Goal: Task Accomplishment & Management: Use online tool/utility

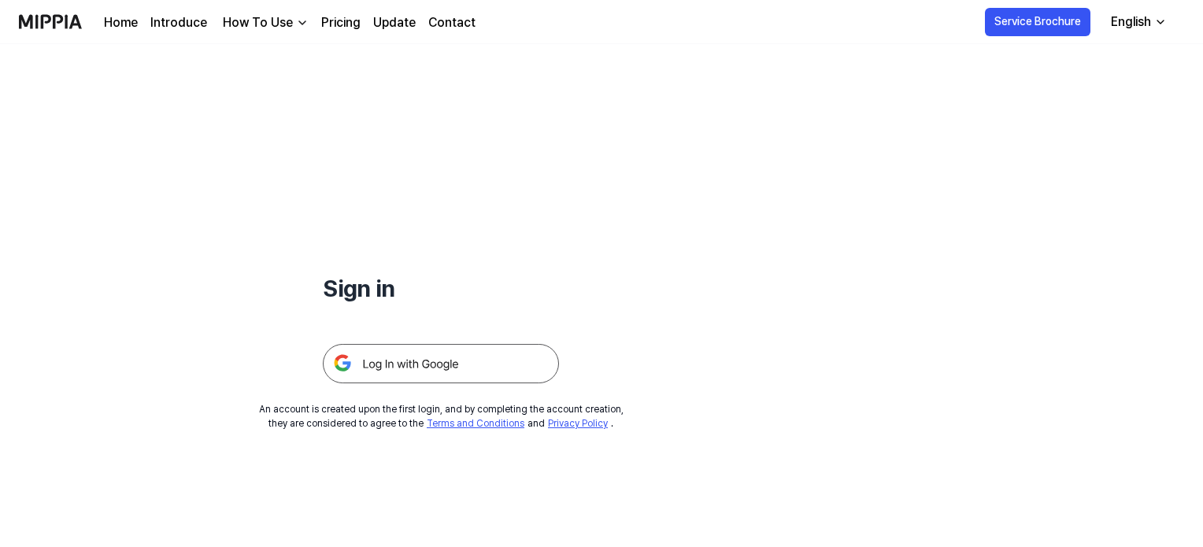
click at [468, 361] on img at bounding box center [441, 363] width 236 height 39
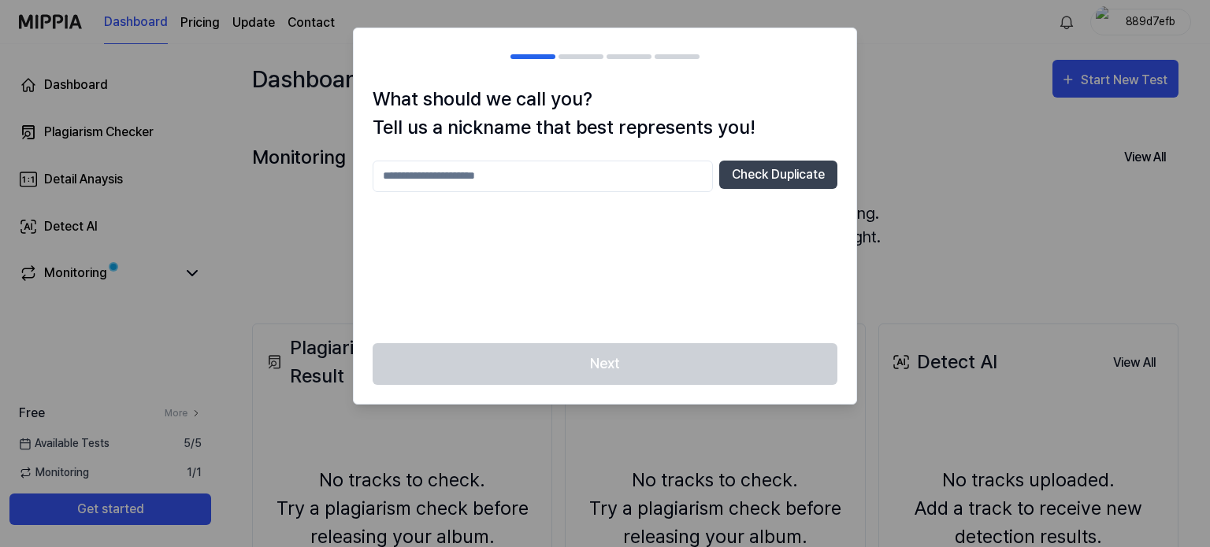
click at [608, 180] on input "text" at bounding box center [542, 176] width 340 height 31
type input "*********"
click at [758, 172] on button "Check Duplicate" at bounding box center [778, 175] width 118 height 28
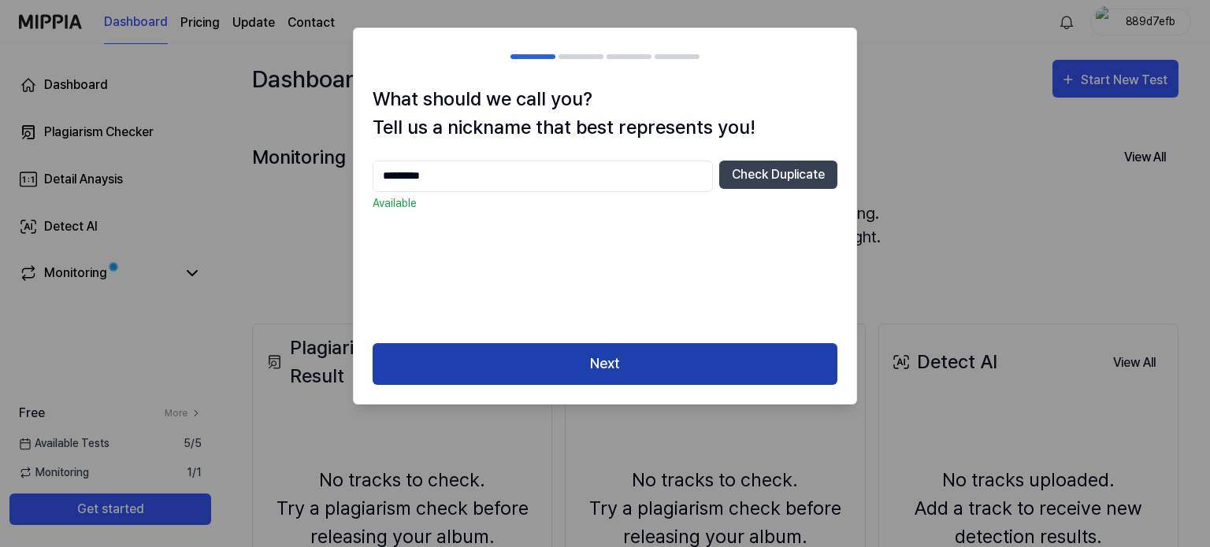
click at [636, 361] on button "Next" at bounding box center [604, 364] width 465 height 42
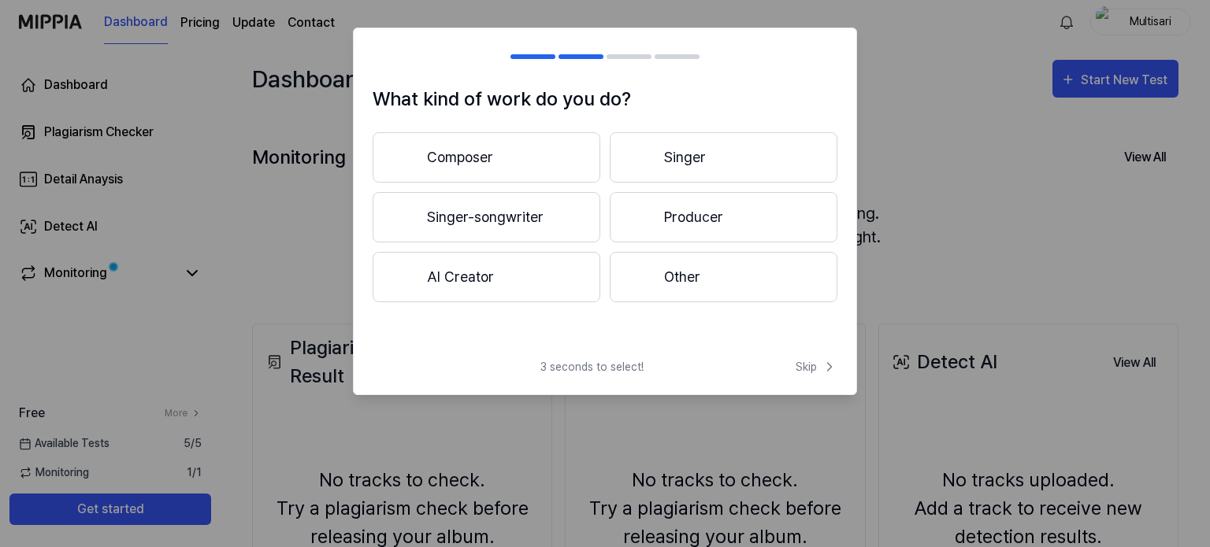
click at [680, 273] on button "Other" at bounding box center [723, 277] width 228 height 50
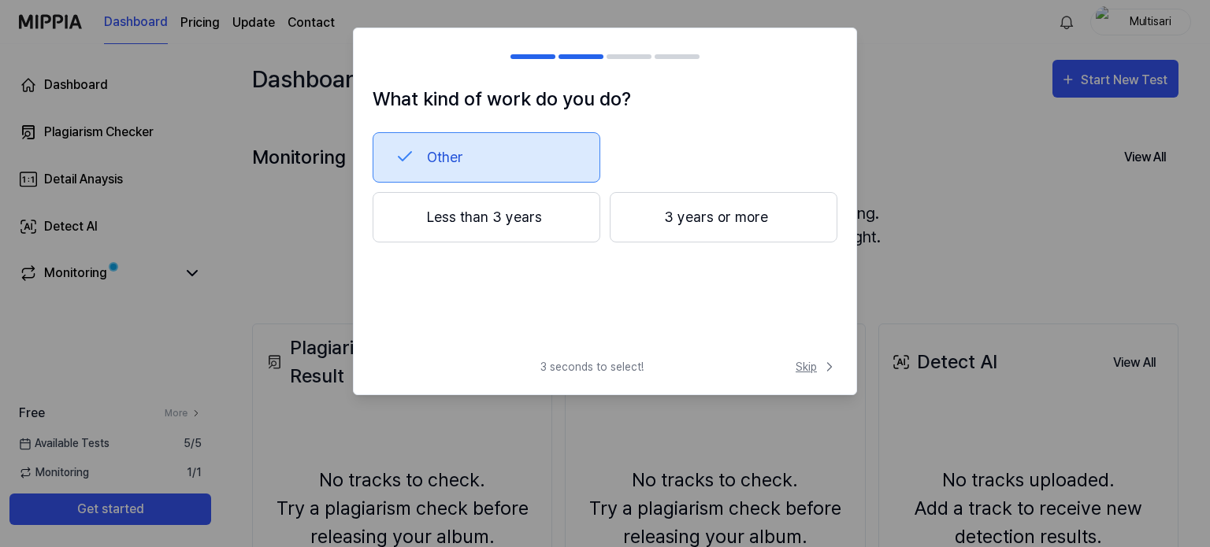
click at [817, 369] on span "Skip" at bounding box center [816, 367] width 42 height 17
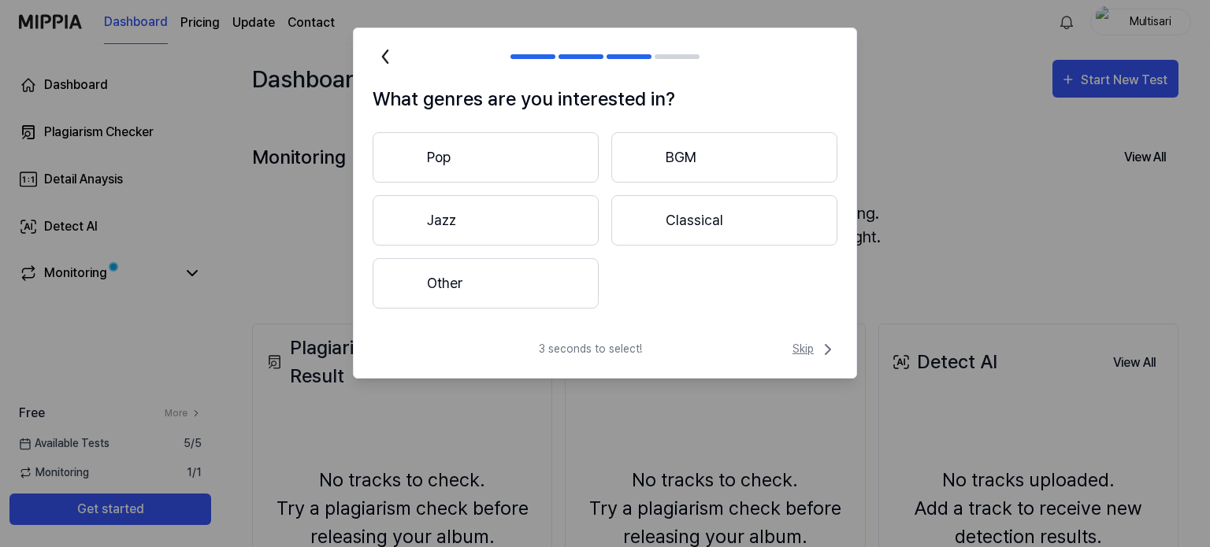
click at [803, 348] on span "Skip" at bounding box center [814, 349] width 45 height 19
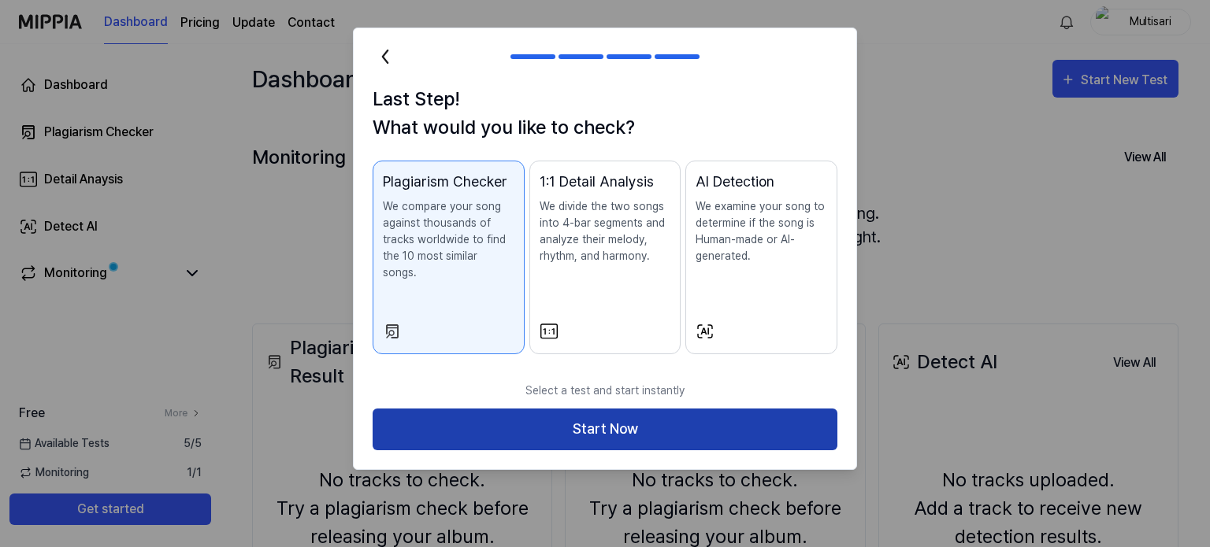
click at [778, 413] on button "Start Now" at bounding box center [604, 430] width 465 height 42
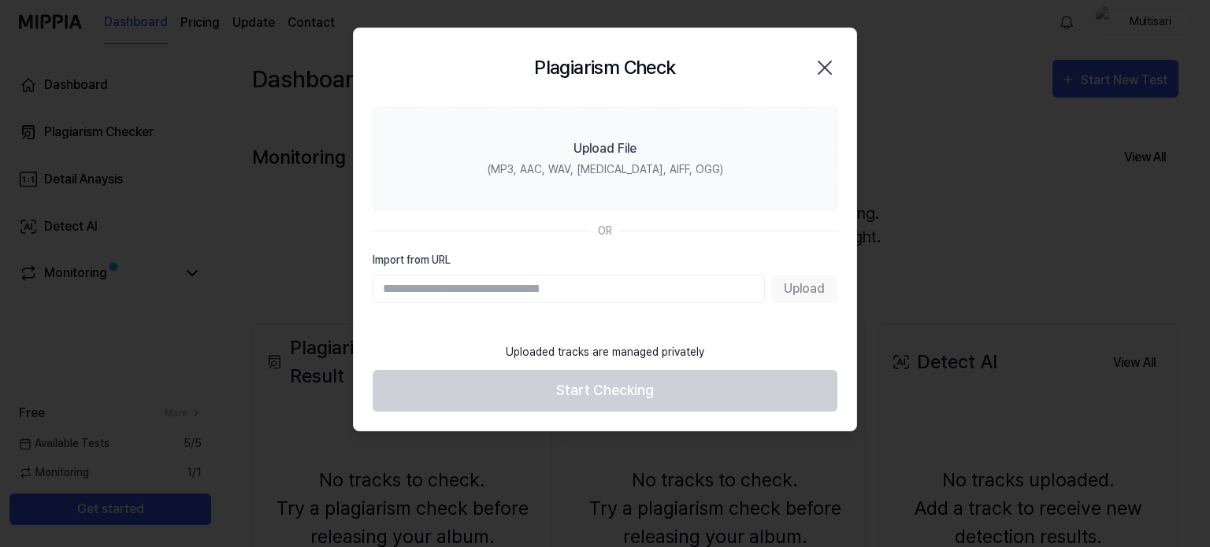
click at [606, 292] on input "Import from URL" at bounding box center [568, 289] width 392 height 28
type input "**********"
click at [813, 291] on button "Upload" at bounding box center [804, 289] width 66 height 28
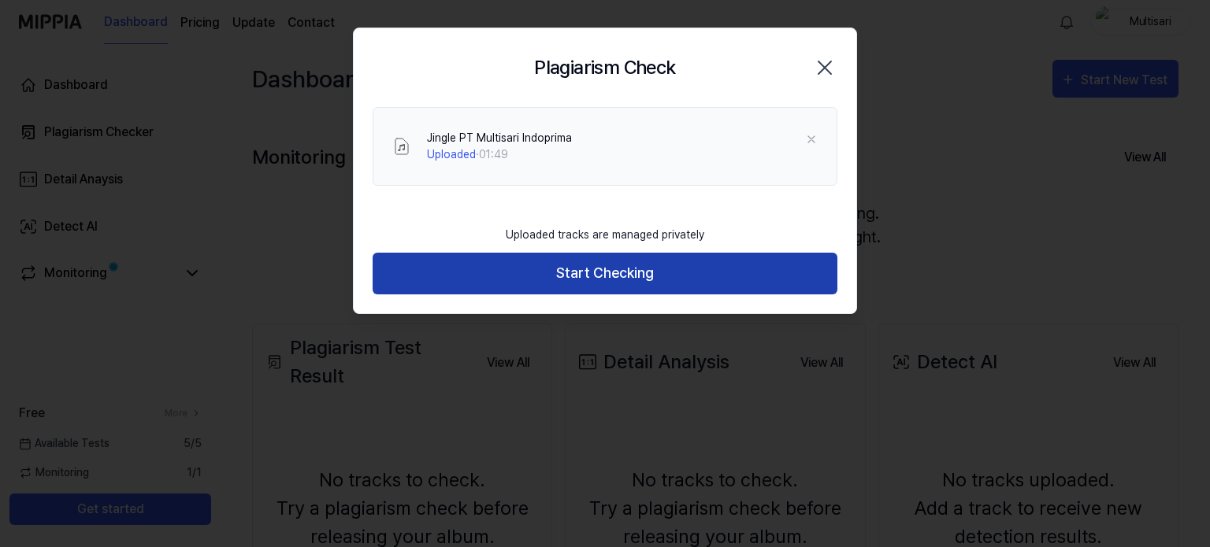
click at [593, 275] on button "Start Checking" at bounding box center [604, 274] width 465 height 42
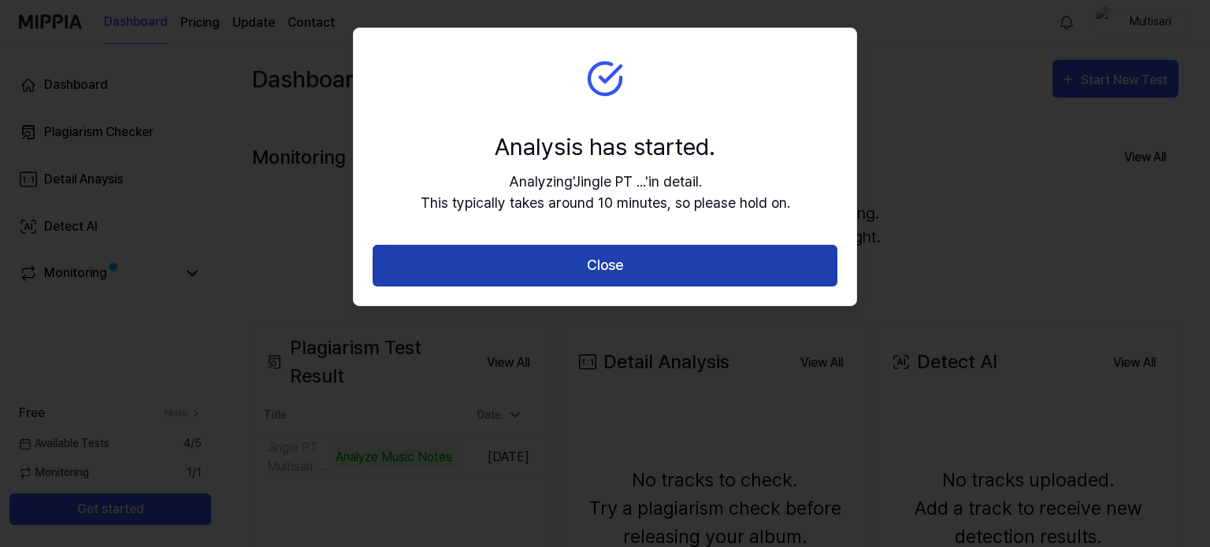
click at [665, 252] on button "Close" at bounding box center [604, 266] width 465 height 42
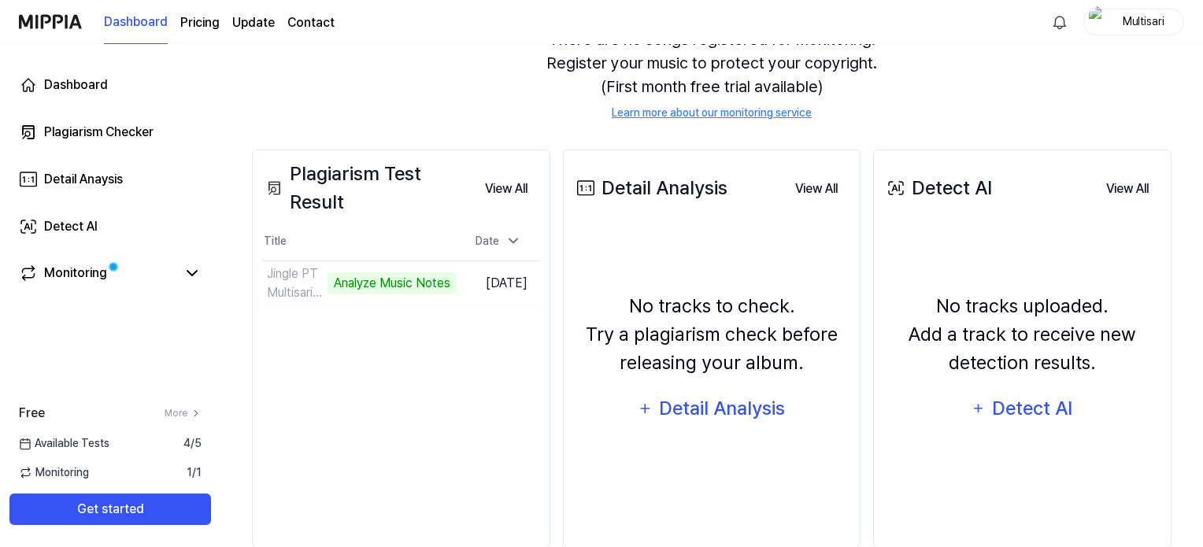
scroll to position [205, 0]
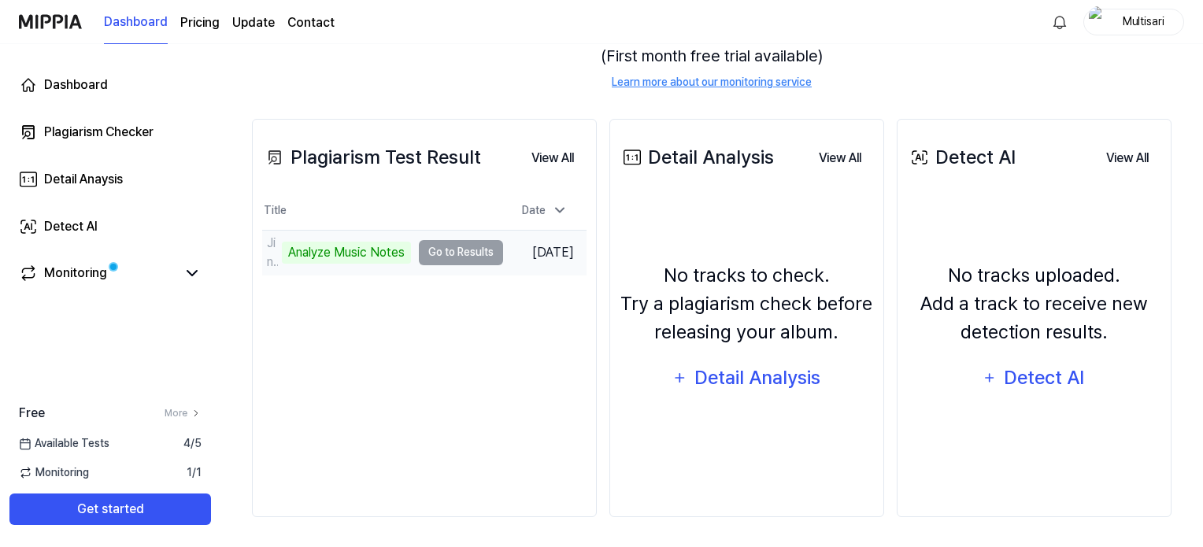
click at [456, 253] on td "Jingle PT Multisari Indoprima Analyze Music Notes Go to Results" at bounding box center [382, 253] width 241 height 44
click at [384, 253] on div "Analyze Music Notes" at bounding box center [346, 253] width 129 height 22
drag, startPoint x: 343, startPoint y: 246, endPoint x: 336, endPoint y: 250, distance: 8.1
click at [339, 249] on div "Analyze Music Notes" at bounding box center [346, 253] width 129 height 22
drag, startPoint x: 284, startPoint y: 254, endPoint x: 309, endPoint y: 231, distance: 33.4
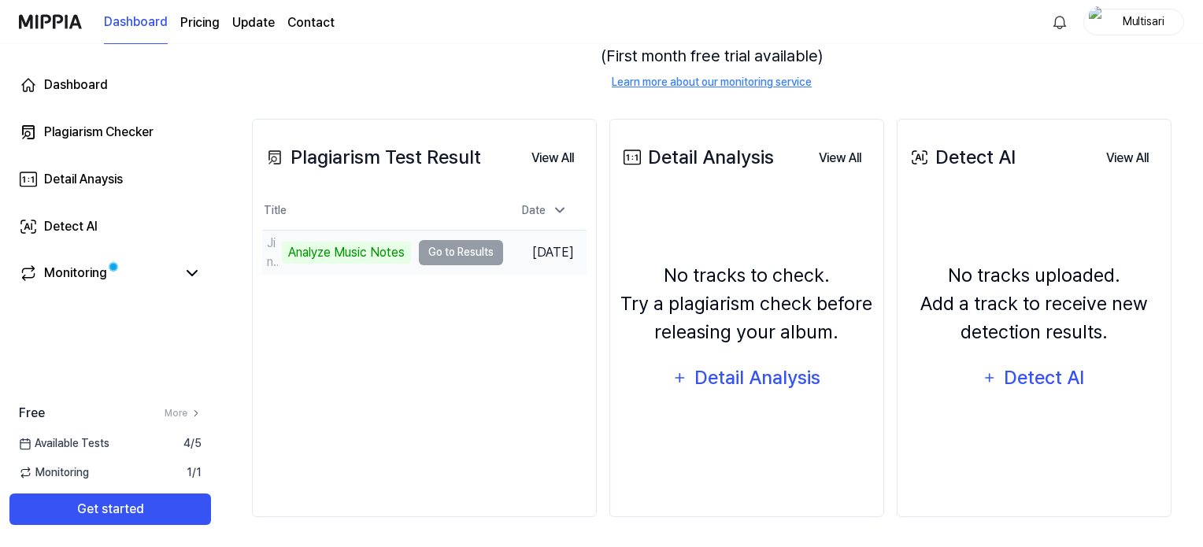
click at [283, 254] on div "Analyze Music Notes" at bounding box center [346, 253] width 129 height 22
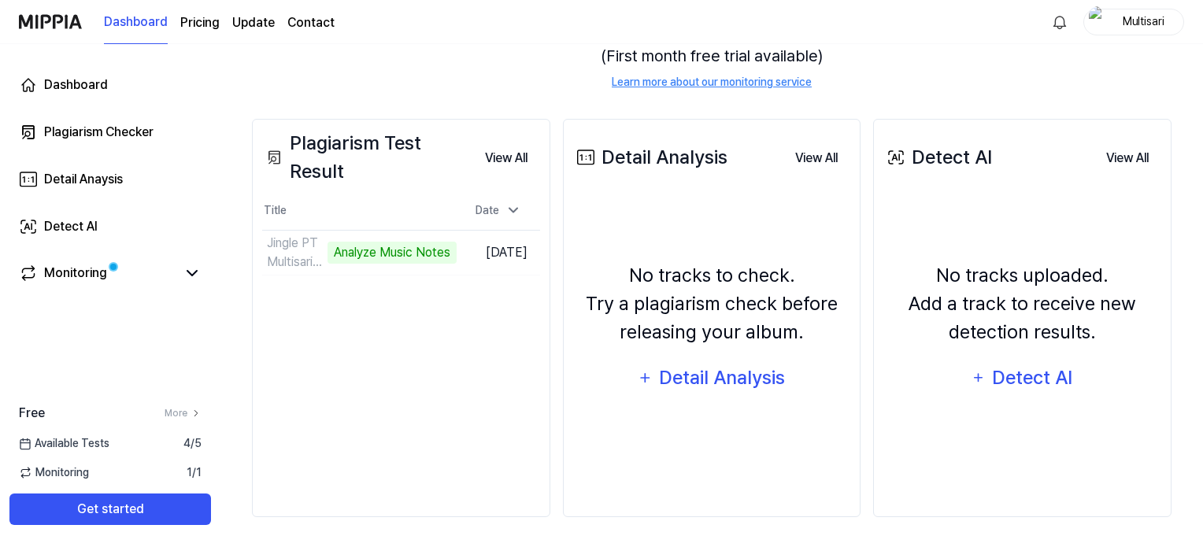
click at [381, 188] on div "Plagiarism Test Result View All Plagiarism Test Result Title Date Jingle PT Mul…" at bounding box center [401, 318] width 298 height 398
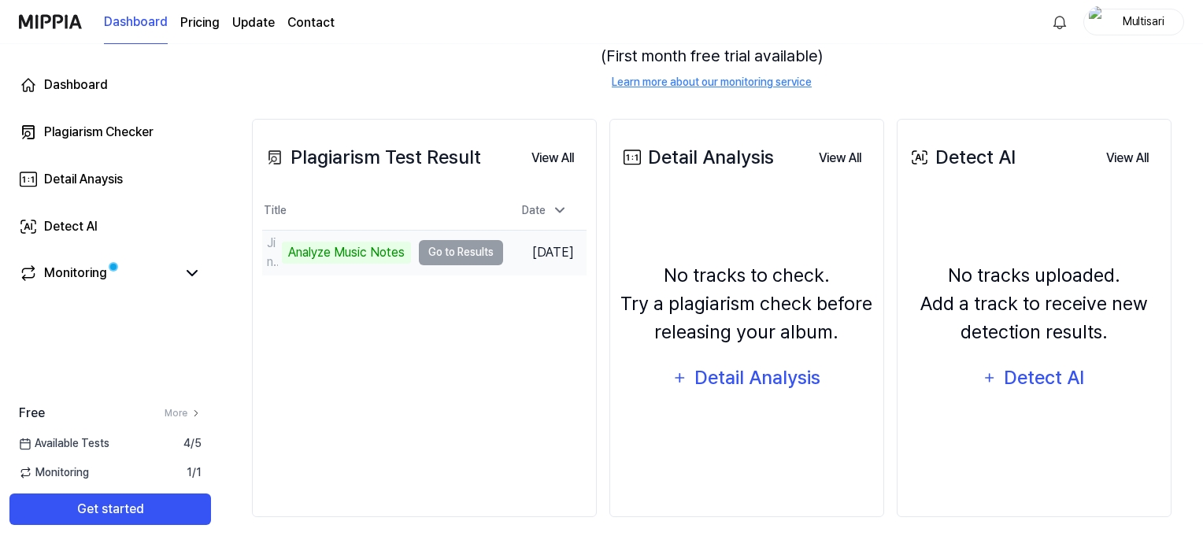
click at [378, 242] on div "Analyze Music Notes" at bounding box center [346, 253] width 129 height 22
click at [466, 247] on td "Jingle PT Multisari Indoprima Analyze Music Notes Go to Results" at bounding box center [382, 253] width 241 height 44
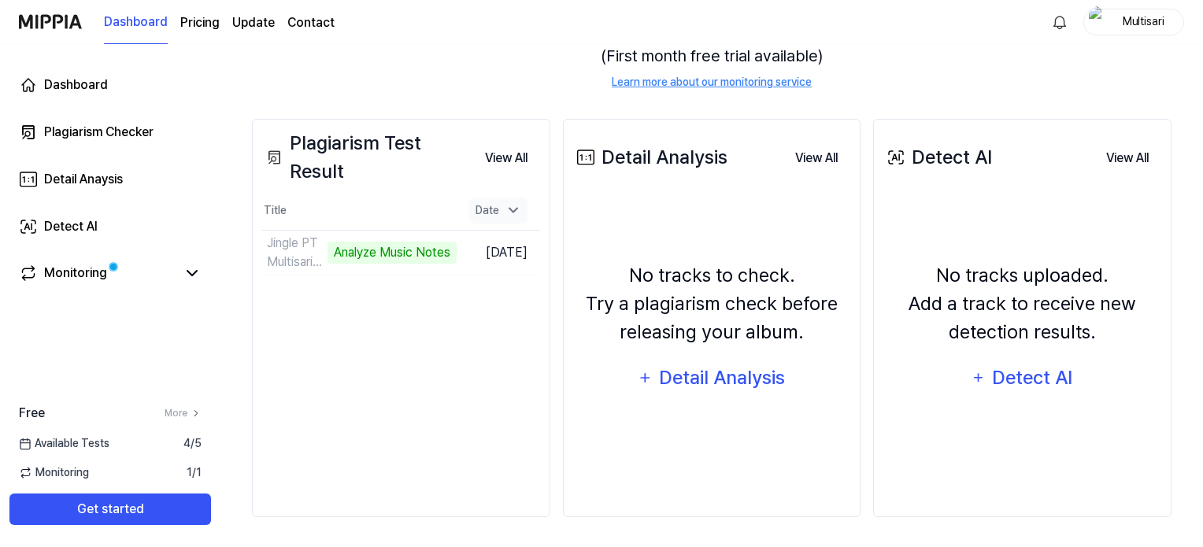
click at [501, 209] on div "Date" at bounding box center [498, 211] width 58 height 26
click at [511, 160] on button "View All" at bounding box center [506, 158] width 68 height 31
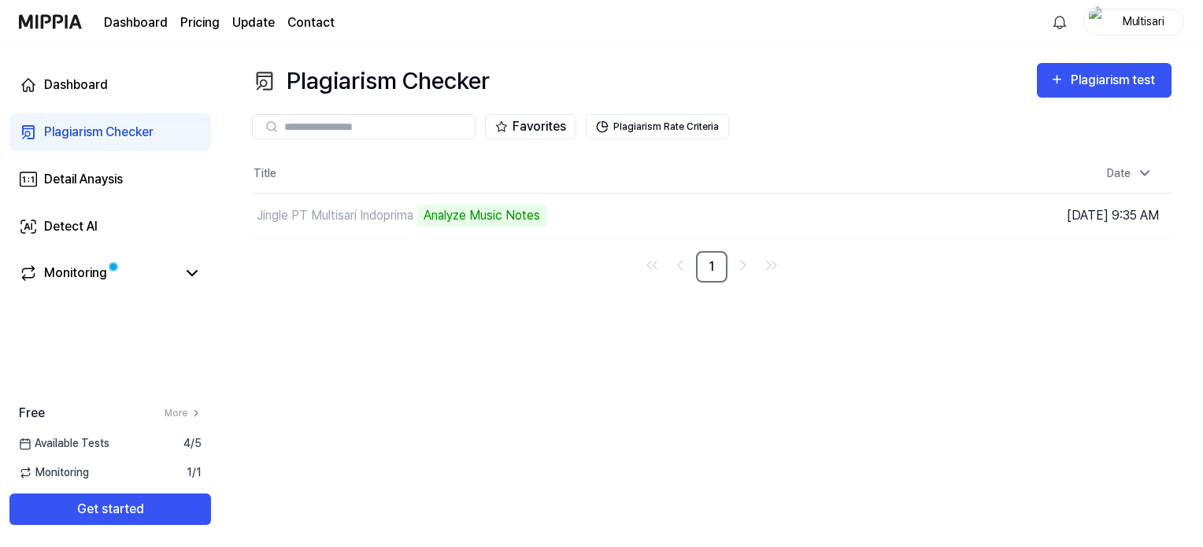
scroll to position [0, 0]
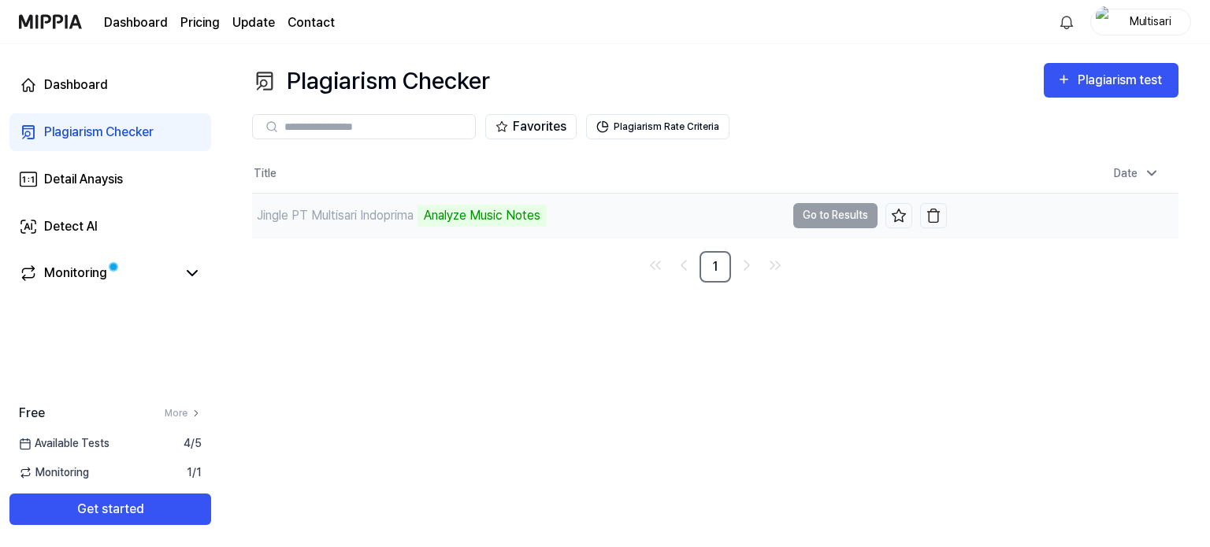
click at [455, 211] on div "Analyze Music Notes" at bounding box center [481, 216] width 129 height 22
click at [810, 218] on td "Jingle PT Multisari Indoprima Analyze Music Notes Go to Results" at bounding box center [599, 216] width 695 height 44
click at [839, 217] on td "Jingle PT Multisari Indoprima Analyze Music Notes Go to Results" at bounding box center [599, 216] width 695 height 44
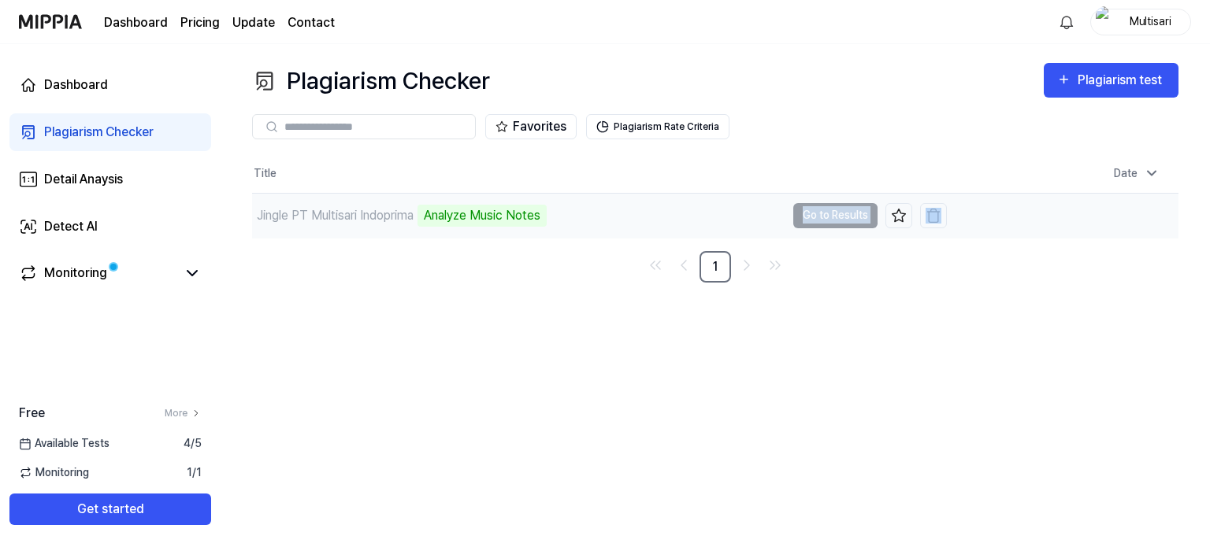
click at [820, 217] on td "Jingle PT Multisari Indoprima Analyze Music Notes Go to Results" at bounding box center [599, 216] width 695 height 44
click at [71, 265] on div "Monitoring" at bounding box center [75, 273] width 63 height 19
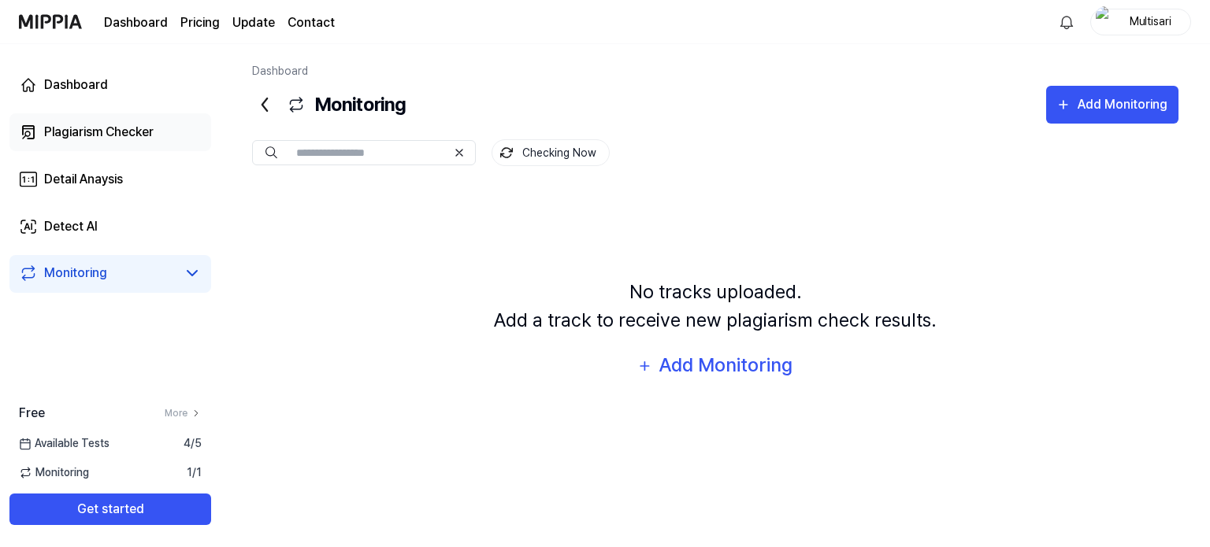
click at [80, 126] on div "Plagiarism Checker" at bounding box center [98, 132] width 109 height 19
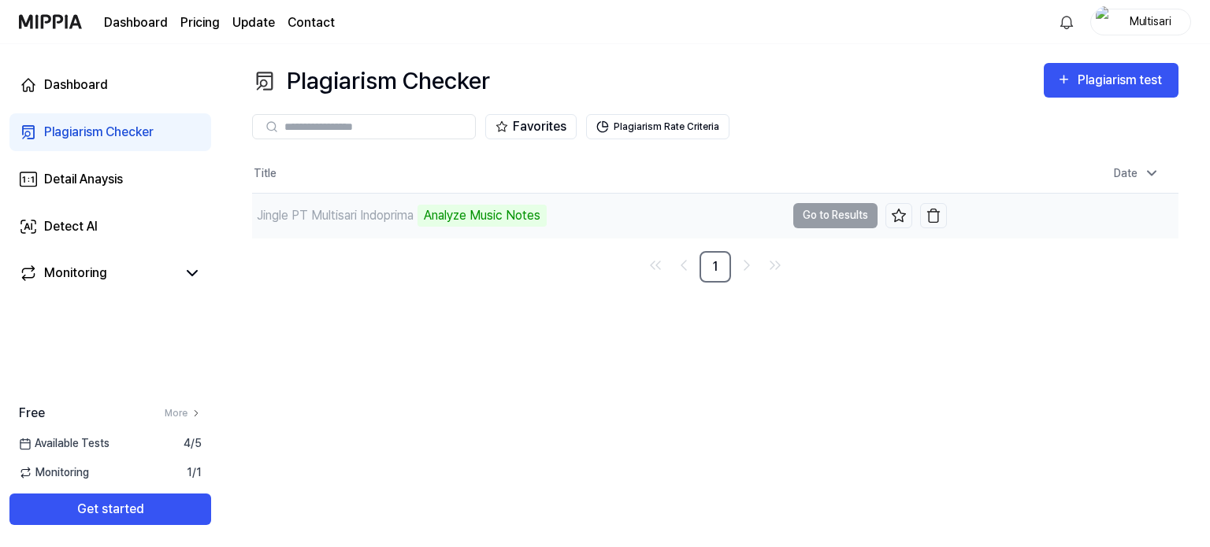
click at [817, 221] on td "Jingle PT Multisari Indoprima Analyze Music Notes Go to Results" at bounding box center [599, 216] width 695 height 44
click at [120, 443] on div "Available Tests 4 / 5" at bounding box center [110, 443] width 220 height 17
click at [76, 477] on span "Monitoring" at bounding box center [54, 473] width 70 height 17
click at [187, 412] on link "More" at bounding box center [183, 413] width 37 height 14
click at [114, 271] on span at bounding box center [112, 267] width 13 height 13
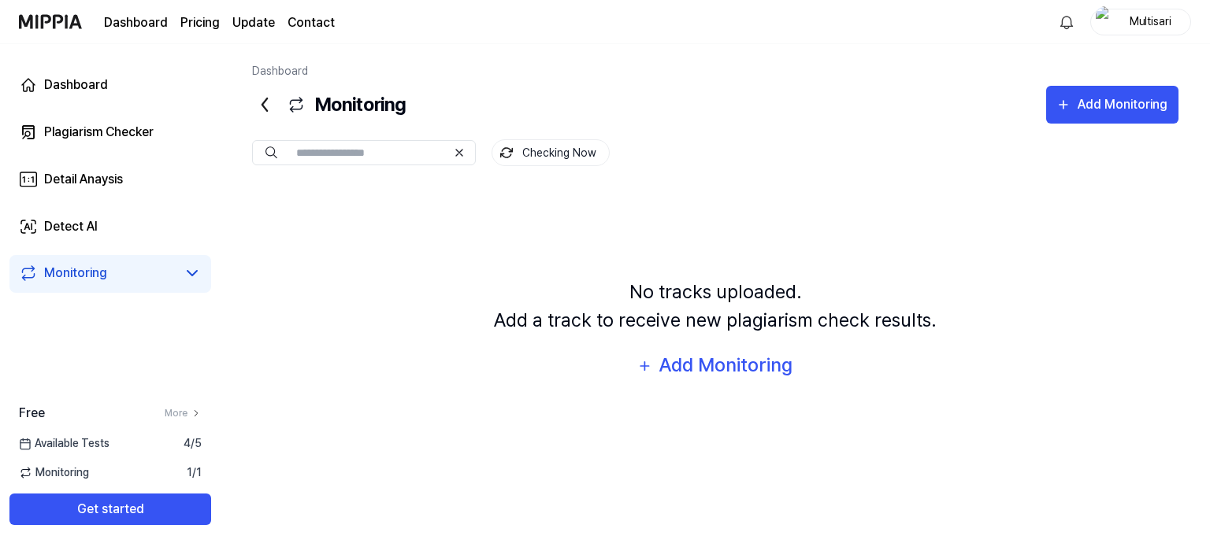
click at [202, 273] on div "Monitoring" at bounding box center [110, 274] width 202 height 38
click at [189, 270] on icon at bounding box center [192, 273] width 19 height 19
click at [192, 272] on icon at bounding box center [192, 273] width 19 height 19
click at [122, 173] on div "Detail Anaysis" at bounding box center [83, 179] width 79 height 19
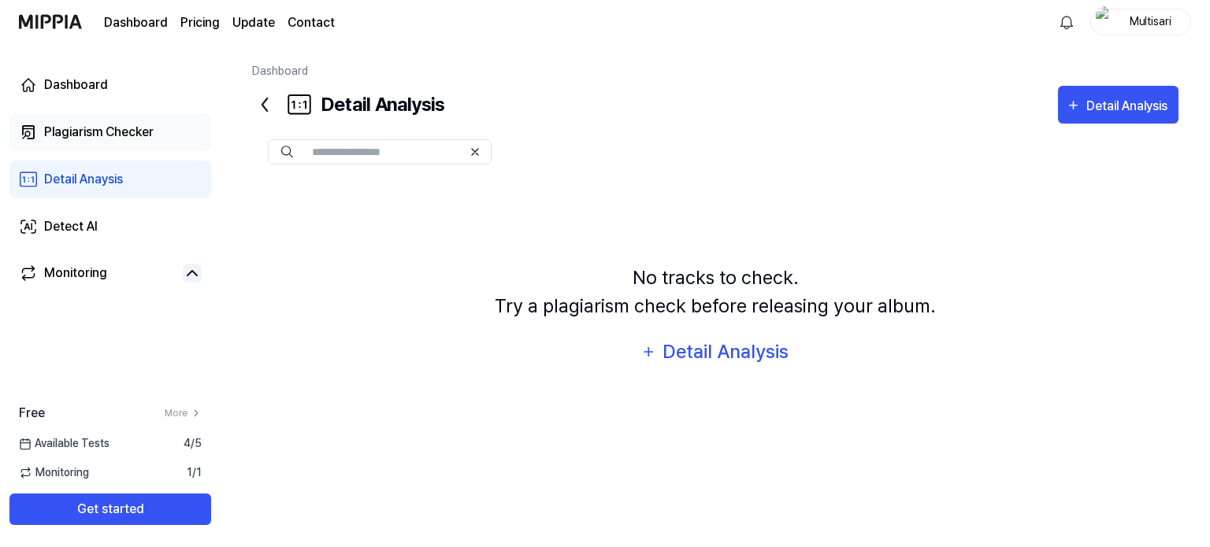
click at [109, 139] on div "Plagiarism Checker" at bounding box center [98, 132] width 109 height 19
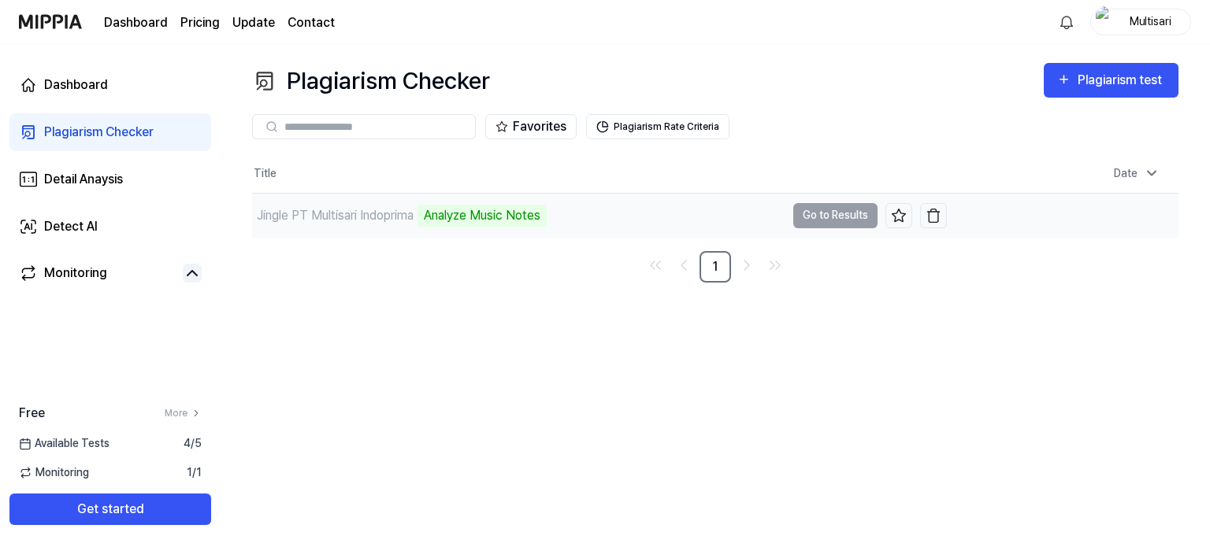
click at [1065, 213] on td "[DATE] 9:35 AM" at bounding box center [1063, 215] width 232 height 45
click at [502, 218] on div "Analyze Music Notes" at bounding box center [481, 216] width 129 height 22
drag, startPoint x: 367, startPoint y: 219, endPoint x: 352, endPoint y: 215, distance: 15.5
click at [366, 218] on div "Jingle PT Multisari Indoprima" at bounding box center [335, 215] width 157 height 19
click at [350, 215] on div "Jingle PT Multisari Indoprima" at bounding box center [335, 215] width 157 height 19
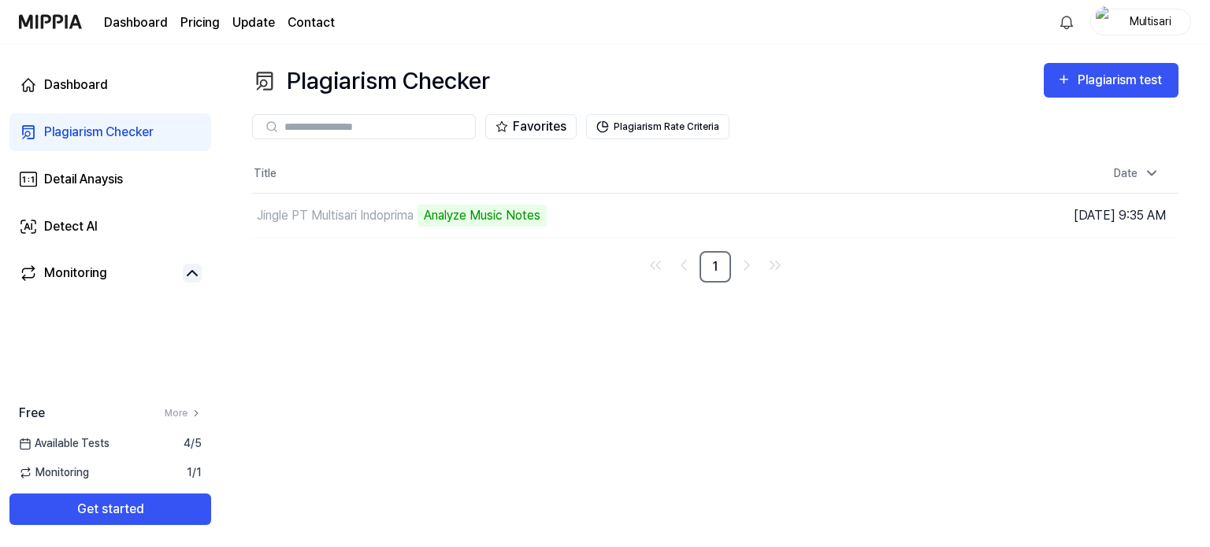
click at [329, 251] on nav "1" at bounding box center [715, 266] width 926 height 31
click at [91, 77] on div "Dashboard" at bounding box center [76, 85] width 64 height 19
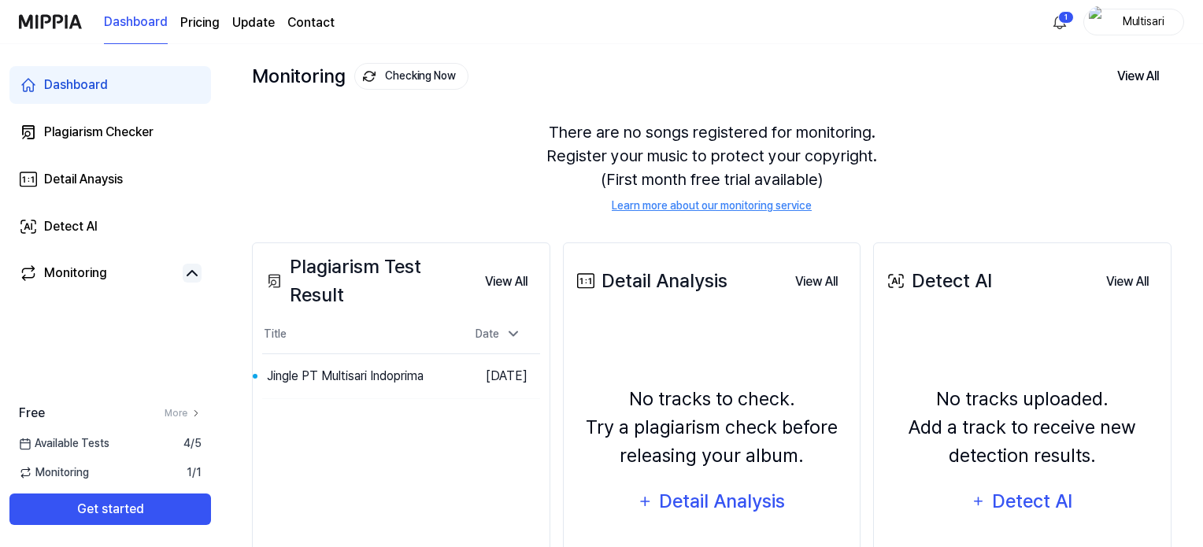
scroll to position [157, 0]
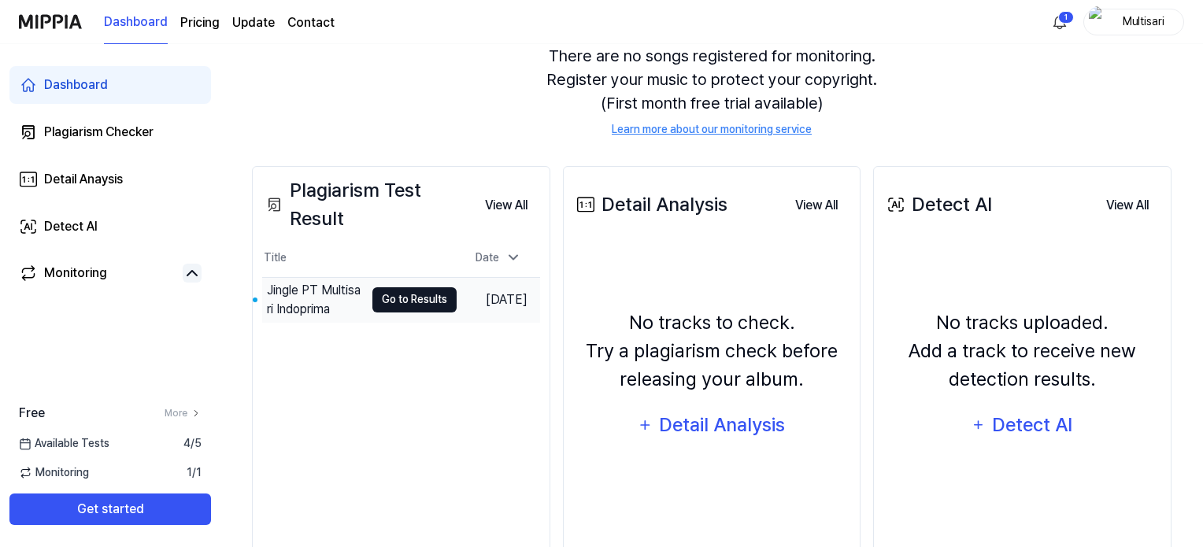
click at [384, 295] on button "Go to Results" at bounding box center [414, 299] width 84 height 25
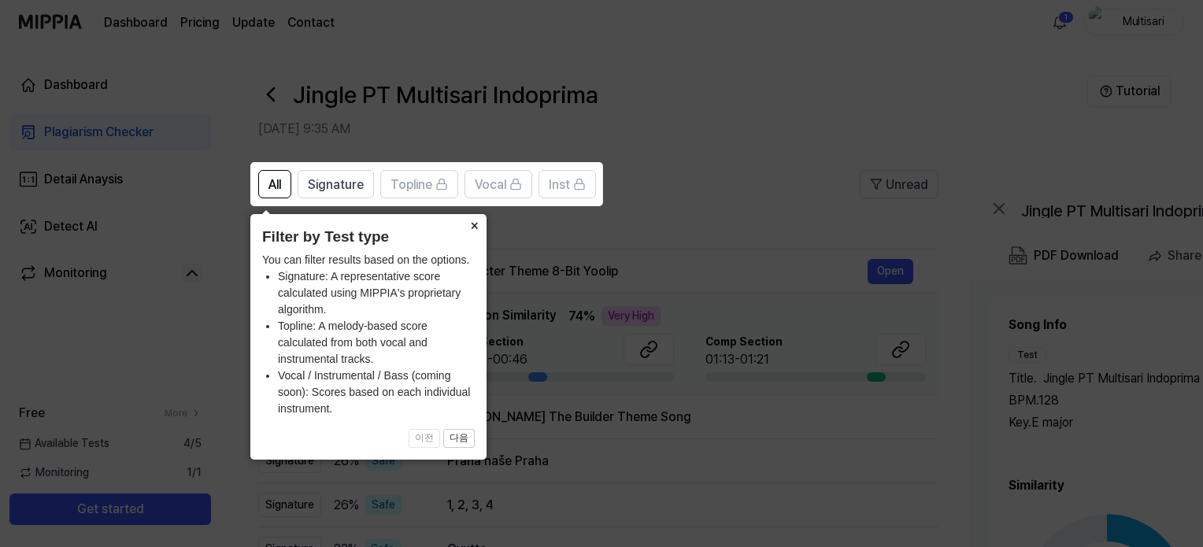
click at [469, 228] on button "×" at bounding box center [473, 225] width 25 height 22
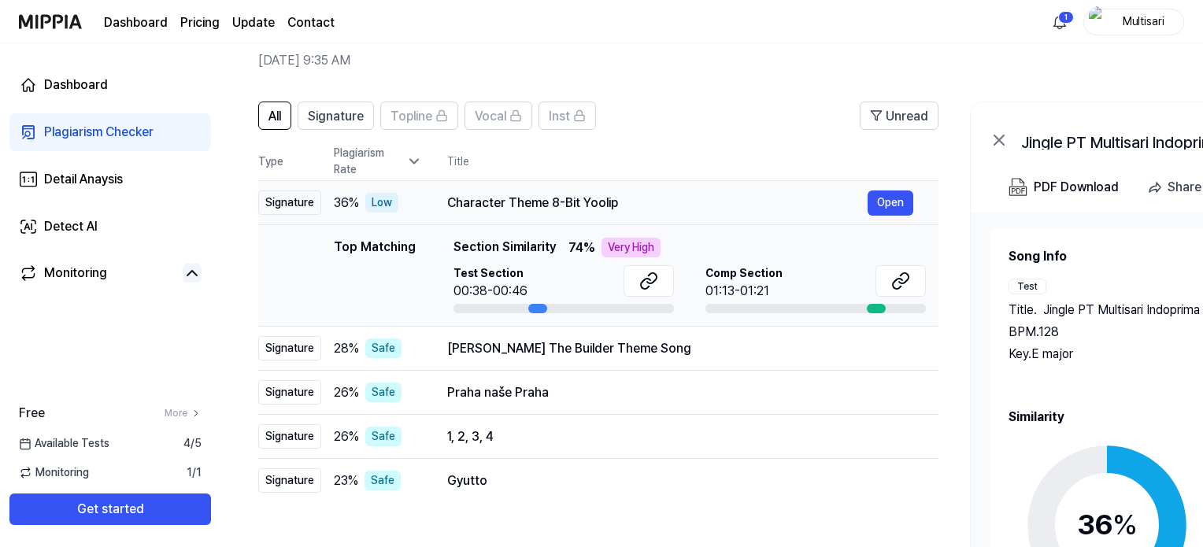
scroll to position [157, 0]
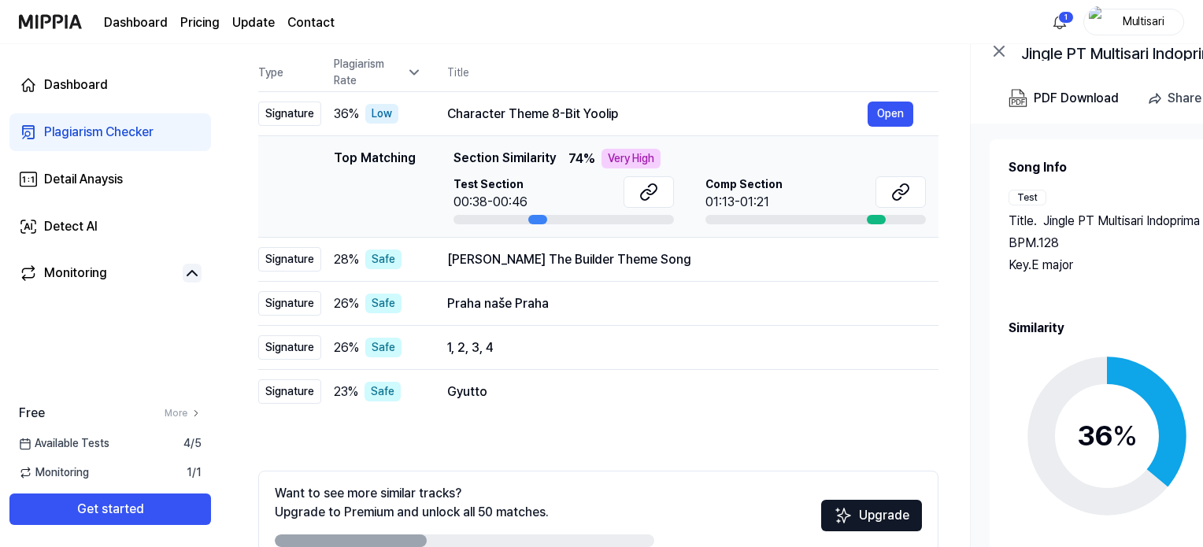
click at [539, 218] on div at bounding box center [537, 219] width 19 height 9
click at [511, 180] on span "Test Section" at bounding box center [491, 184] width 74 height 17
click at [628, 154] on div "Very High" at bounding box center [631, 159] width 59 height 20
click at [378, 160] on div "Top Matching" at bounding box center [375, 187] width 82 height 76
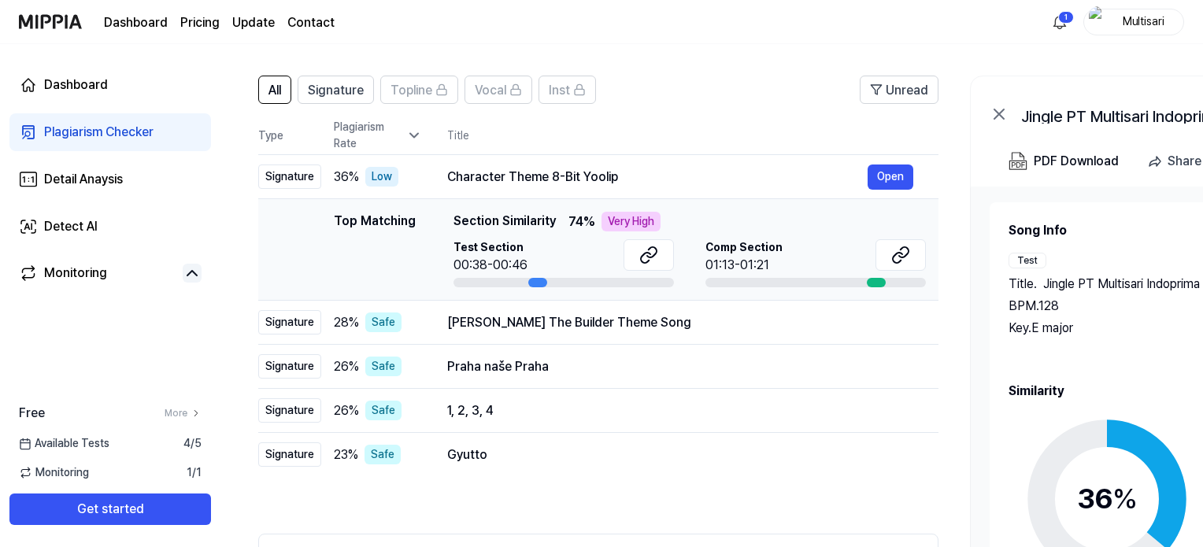
scroll to position [79, 0]
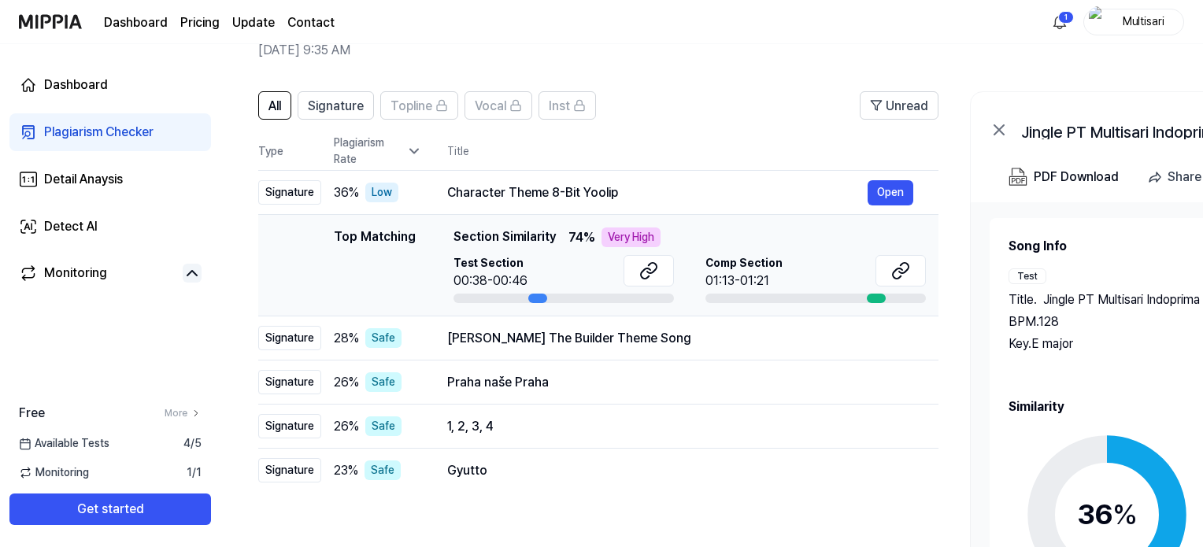
click at [387, 244] on div "Top Matching" at bounding box center [375, 266] width 82 height 76
click at [393, 275] on div "Top Matching" at bounding box center [375, 266] width 82 height 76
click at [522, 263] on span "Test Section" at bounding box center [491, 263] width 74 height 17
click at [558, 290] on div "Test Section 00:38-00:46" at bounding box center [564, 272] width 220 height 35
click at [539, 301] on div at bounding box center [537, 298] width 19 height 9
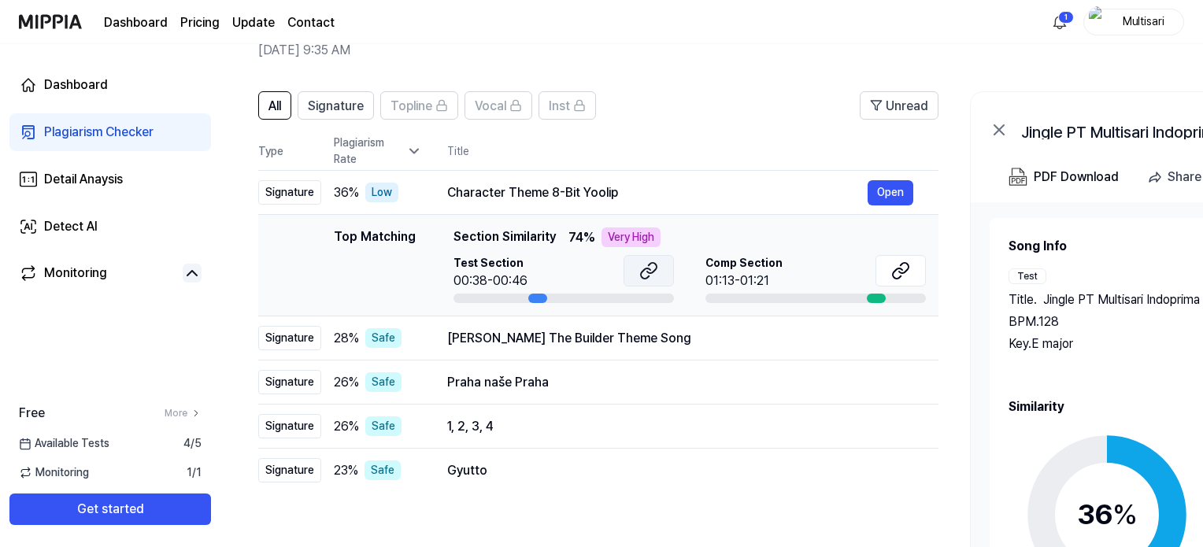
click at [649, 270] on icon at bounding box center [648, 270] width 19 height 19
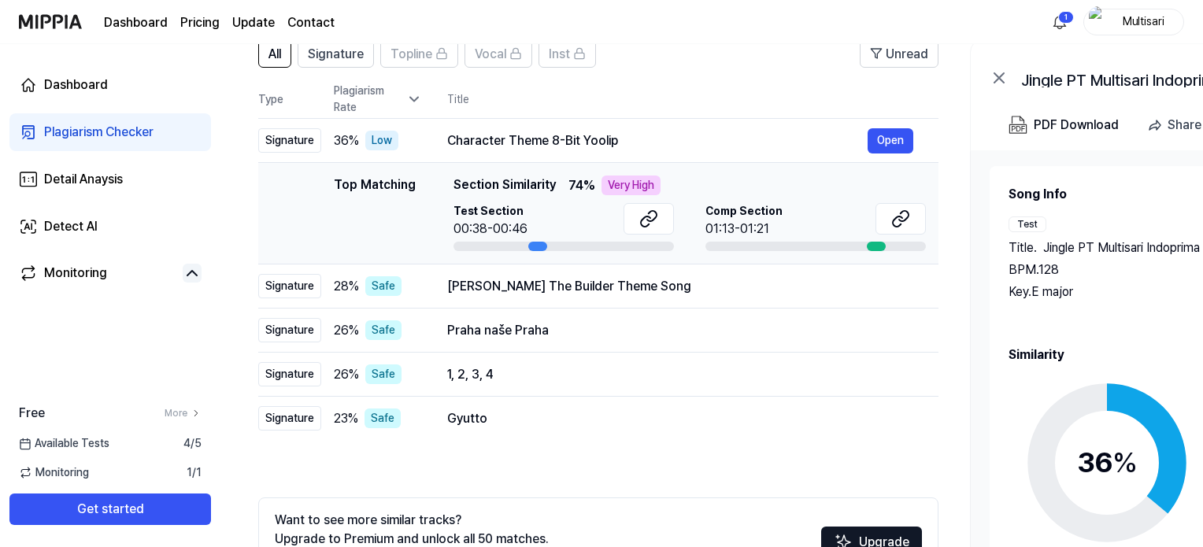
scroll to position [157, 0]
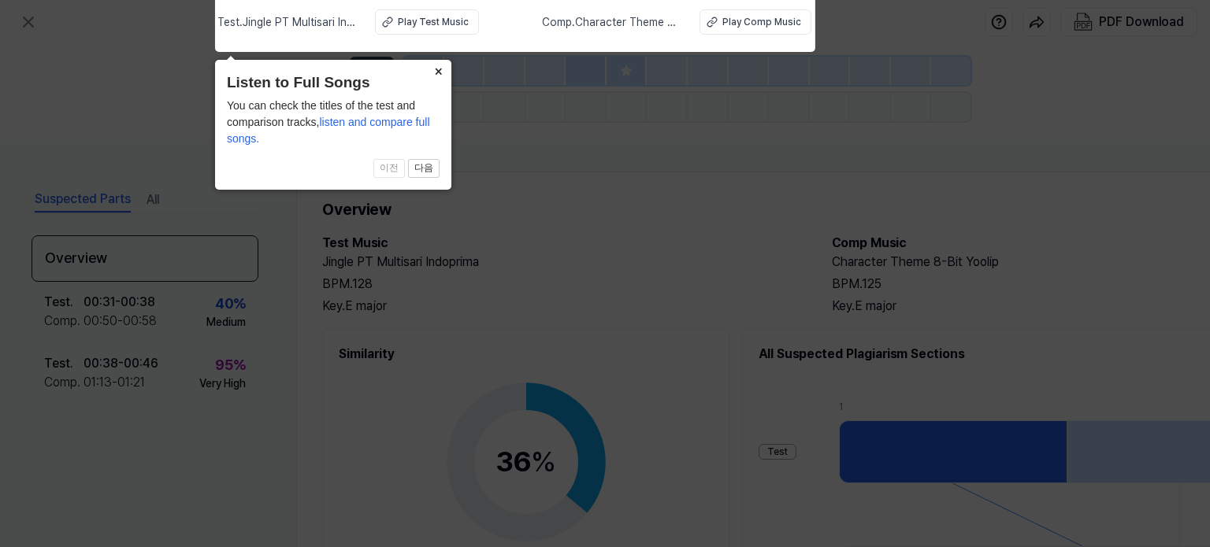
click at [441, 69] on button "×" at bounding box center [438, 71] width 25 height 22
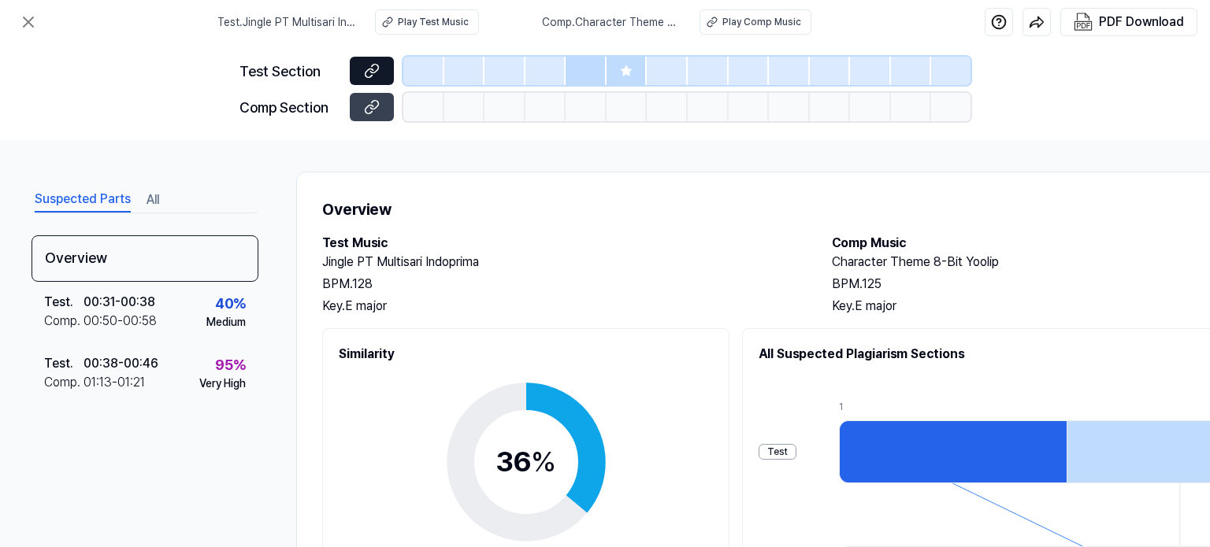
click at [371, 70] on icon at bounding box center [372, 71] width 16 height 16
click at [754, 145] on div "Suspected Parts All Overview Test . 00:31 - 00:38 Comp . 00:50 - 00:58 40 % Med…" at bounding box center [605, 343] width 1210 height 407
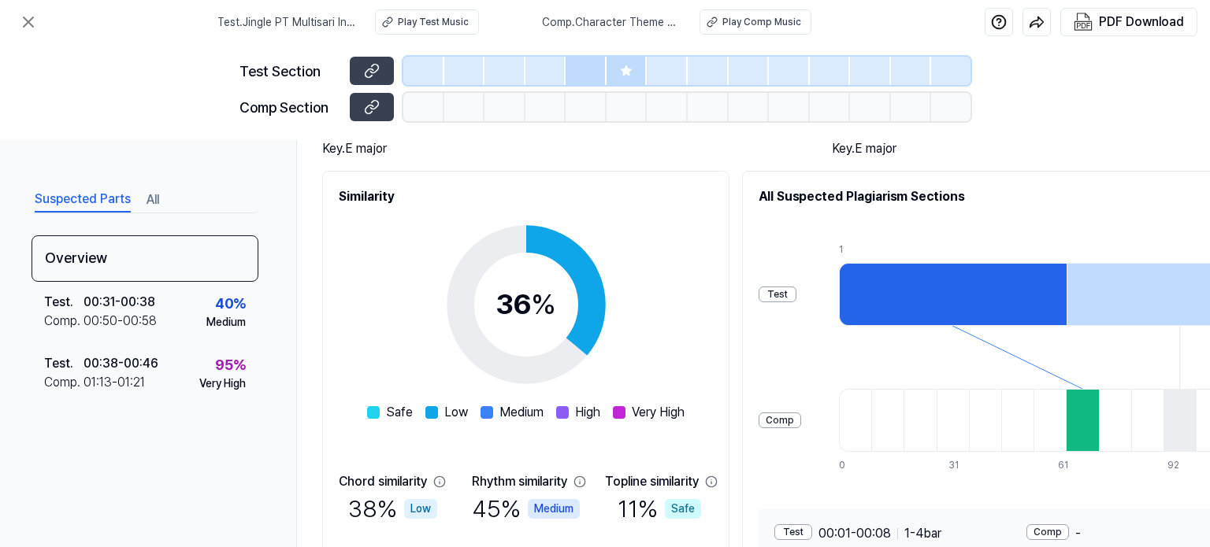
scroll to position [79, 0]
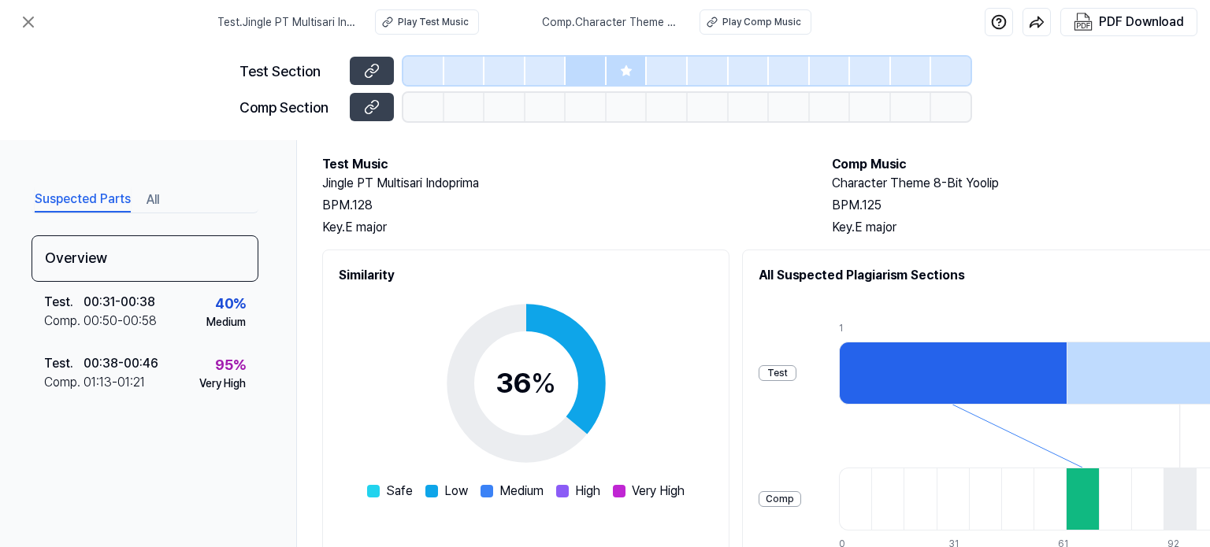
click at [796, 372] on div "Test" at bounding box center [777, 373] width 38 height 16
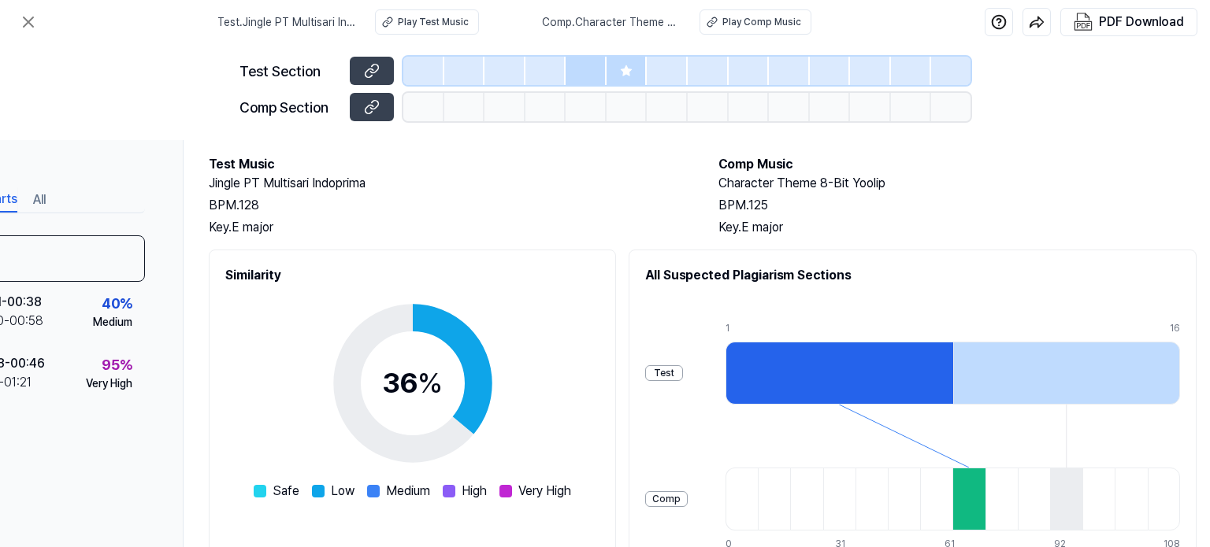
drag, startPoint x: 1084, startPoint y: 370, endPoint x: 1206, endPoint y: 364, distance: 123.0
click at [1206, 364] on div "Suspected Parts All Overview Test . 00:31 - 00:38 Comp . 00:50 - 00:58 40 % Med…" at bounding box center [605, 343] width 1210 height 407
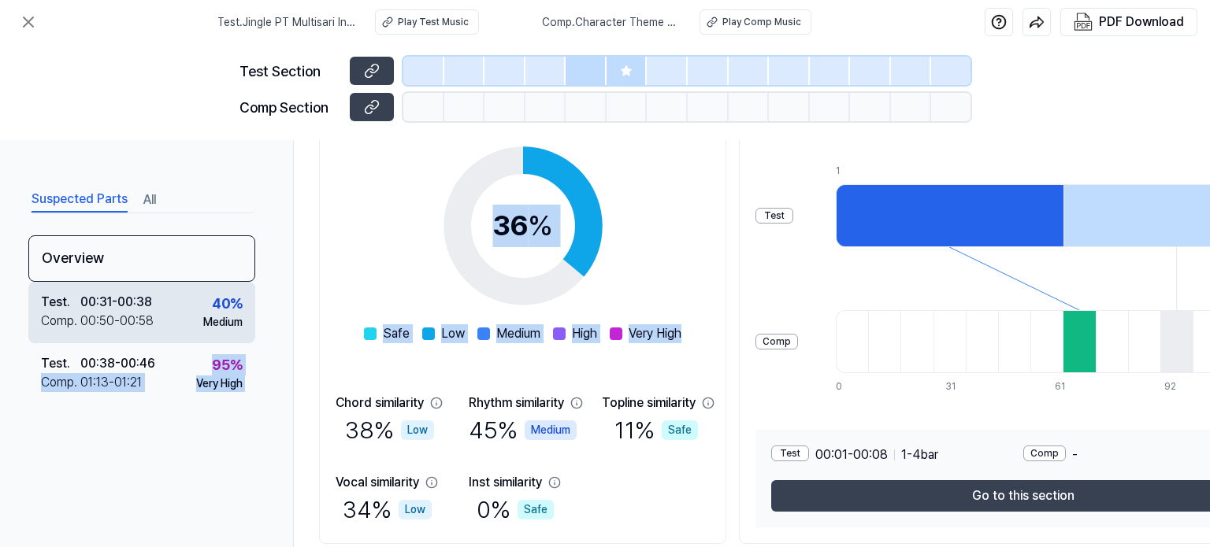
scroll to position [236, 0]
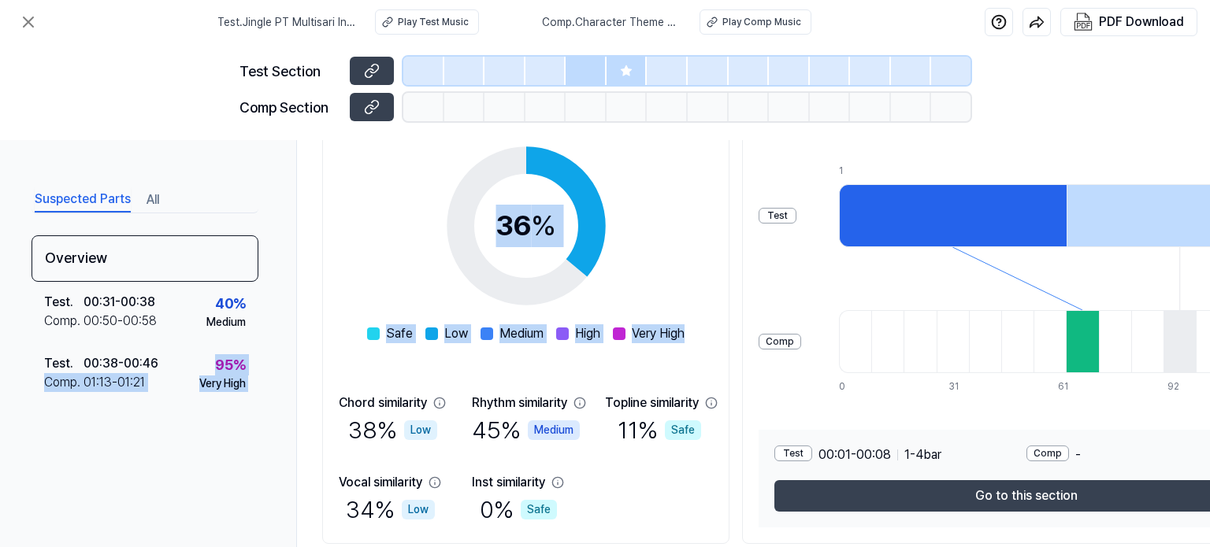
drag, startPoint x: 534, startPoint y: 299, endPoint x: 0, endPoint y: 283, distance: 534.2
click at [0, 283] on div "Suspected Parts All Overview Test . 00:31 - 00:38 Comp . 00:50 - 00:58 40 % Med…" at bounding box center [605, 343] width 1210 height 407
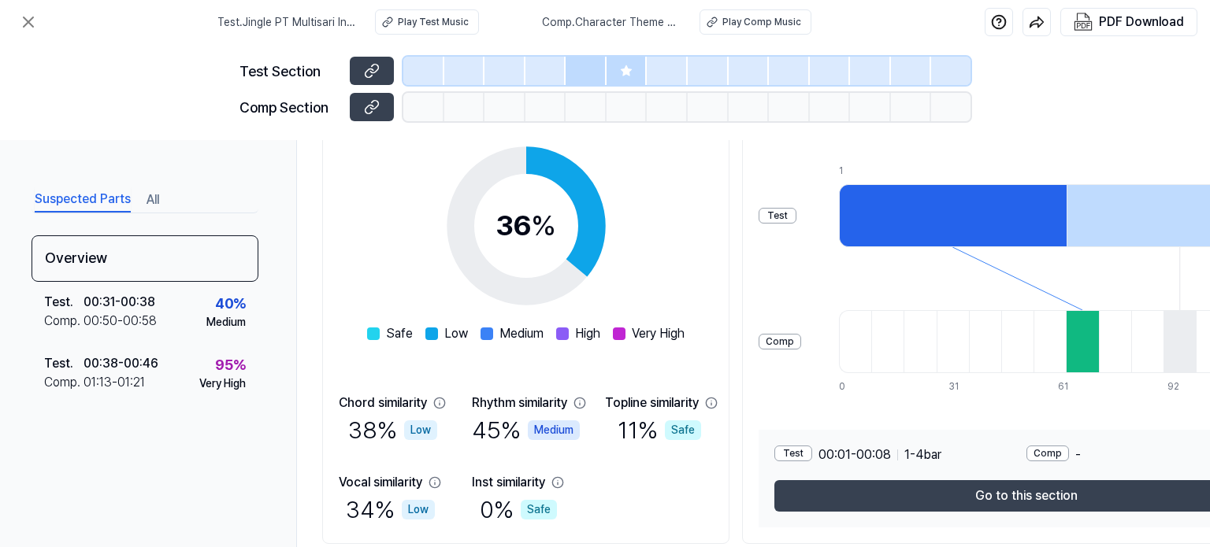
click at [102, 113] on div "Test Section Comp Section" at bounding box center [605, 92] width 1210 height 96
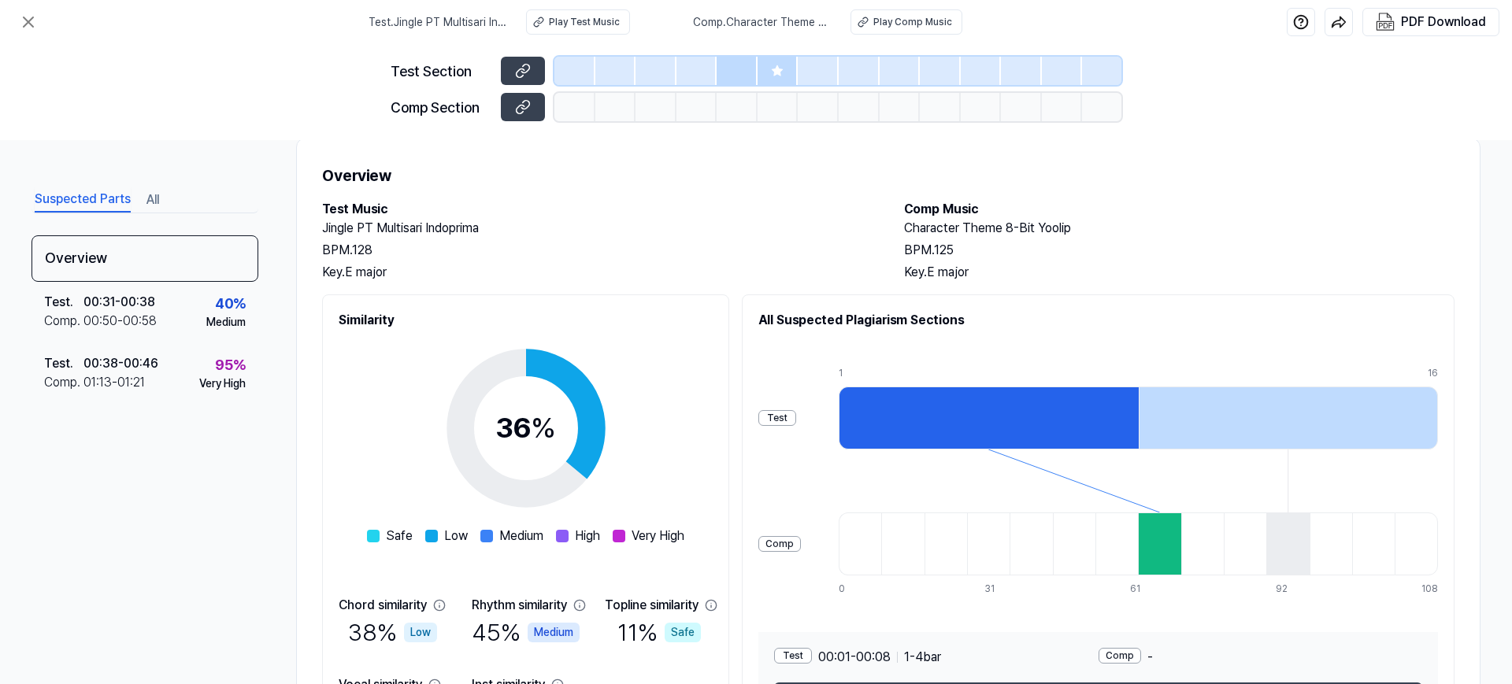
scroll to position [0, 0]
